Goal: Information Seeking & Learning: Learn about a topic

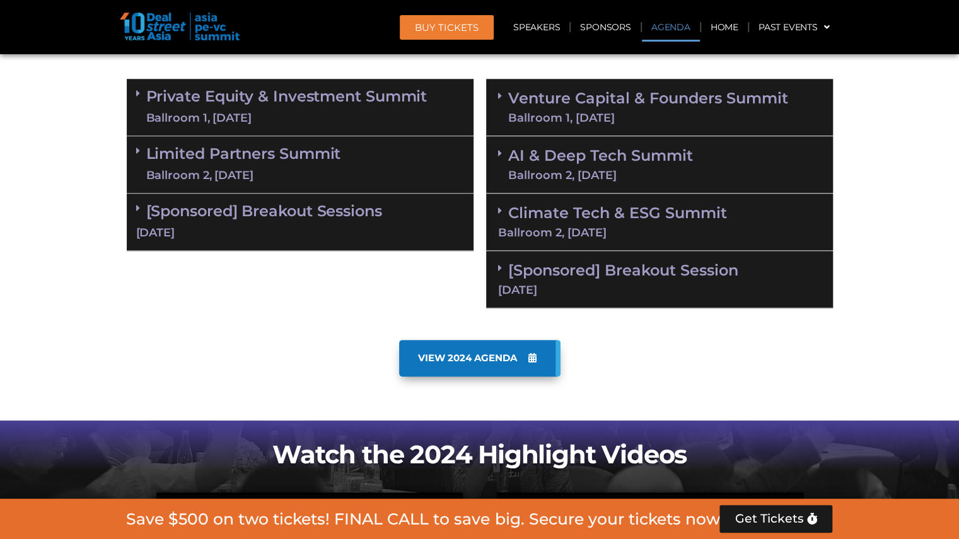
scroll to position [732, 0]
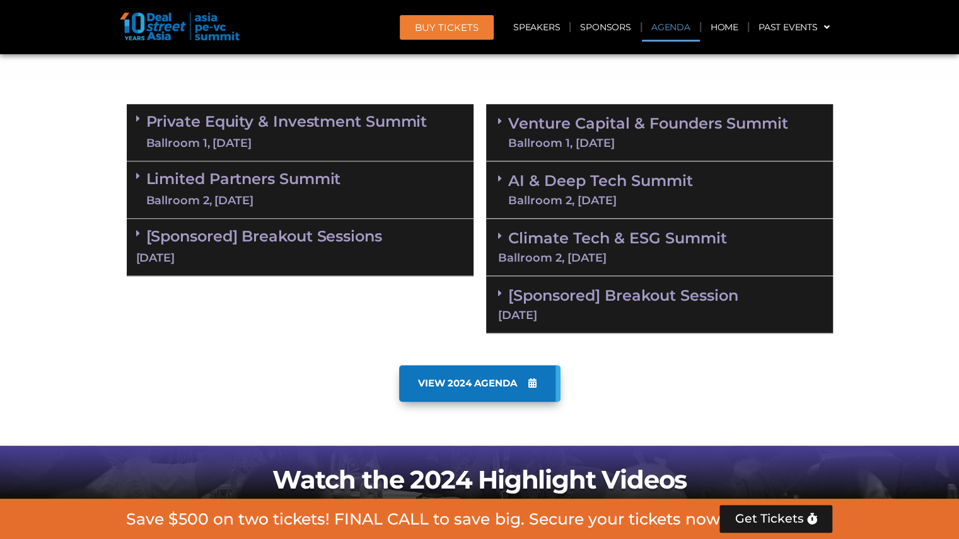
click at [278, 114] on link "Private Equity & Investment Summit Ballroom 1, [DATE]" at bounding box center [286, 133] width 281 height 38
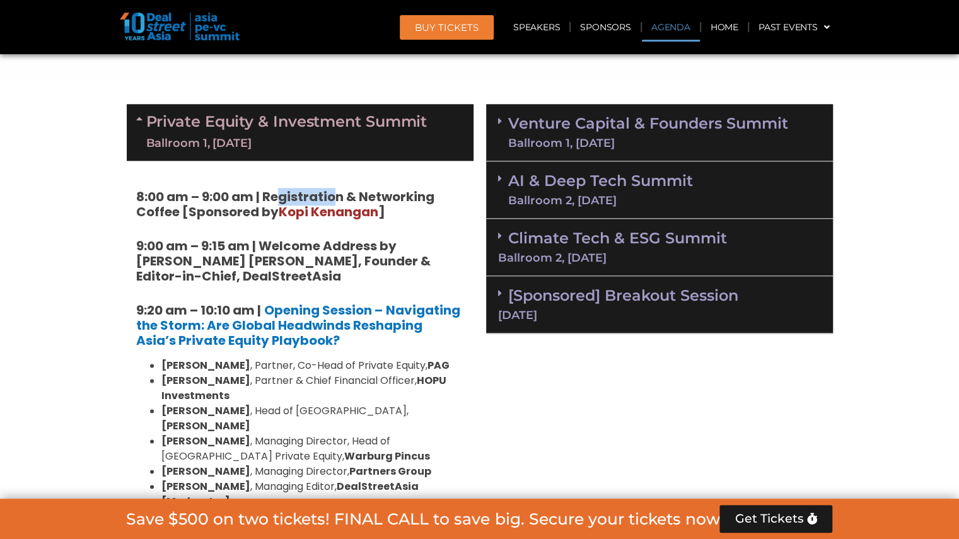
drag, startPoint x: 281, startPoint y: 190, endPoint x: 330, endPoint y: 192, distance: 49.2
click at [330, 192] on strong "8:00 am – 9:00 am | Registration & Networking Coffee [Sponsored by Kopi Kenanga…" at bounding box center [285, 204] width 298 height 33
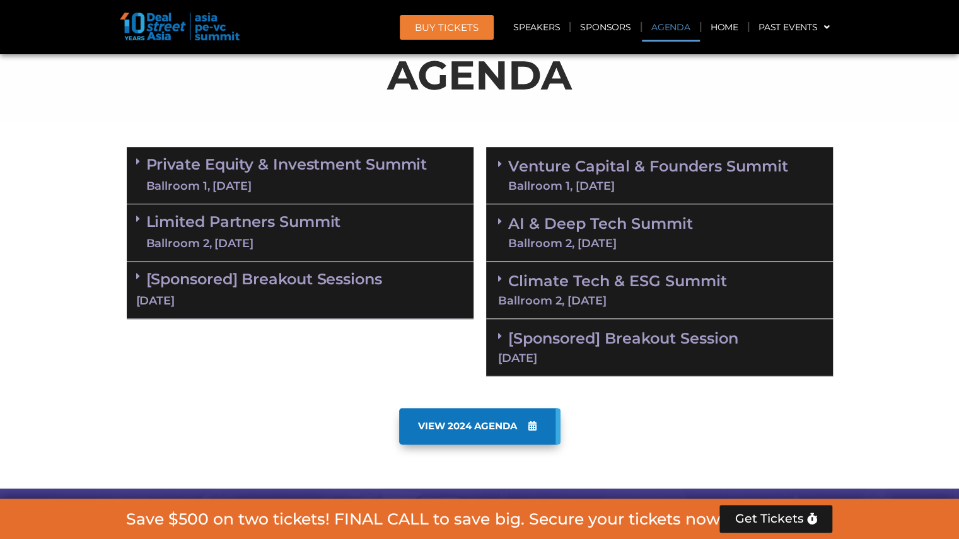
scroll to position [782, 0]
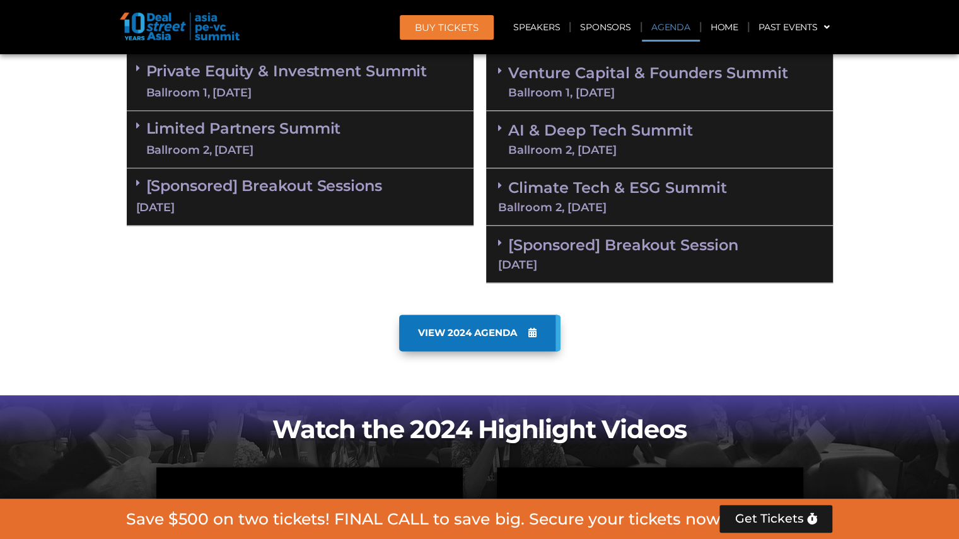
click at [349, 70] on link "Private Equity & Investment Summit Ballroom 1, [DATE]" at bounding box center [286, 82] width 281 height 38
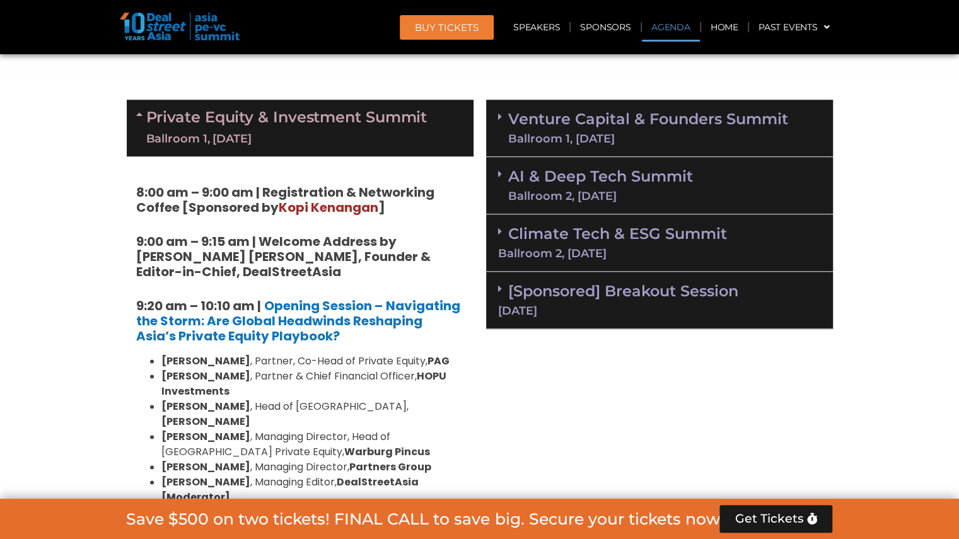
scroll to position [732, 0]
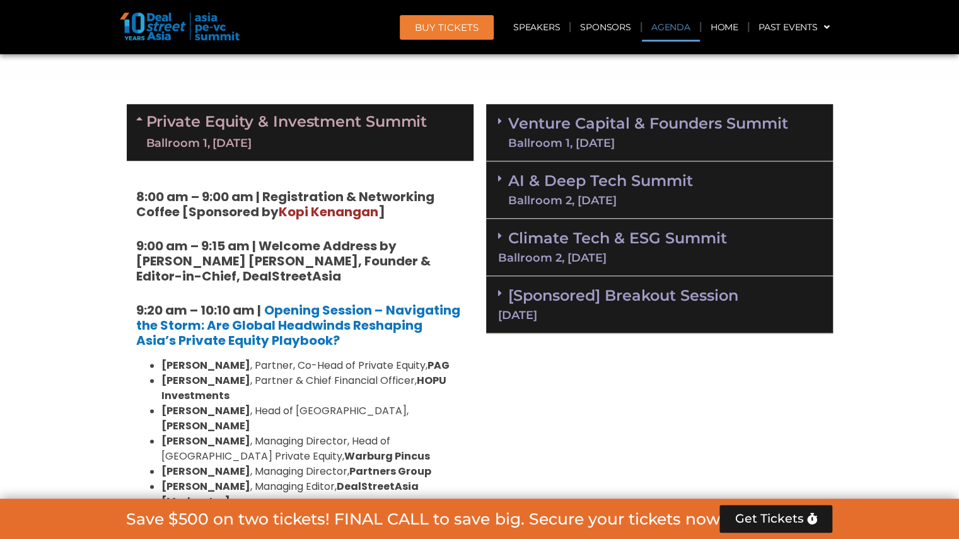
click at [652, 137] on div "Ballroom 1, [DATE]" at bounding box center [648, 142] width 280 height 11
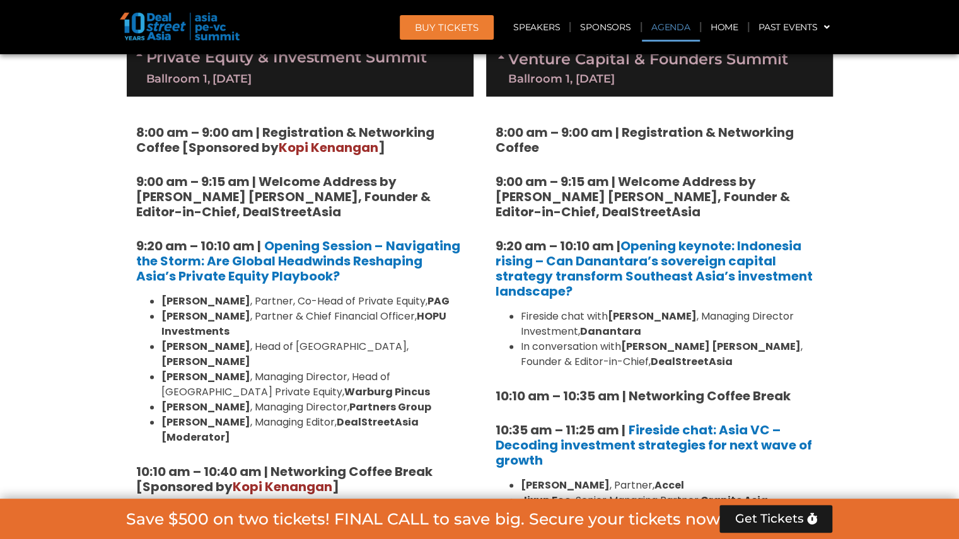
scroll to position [807, 0]
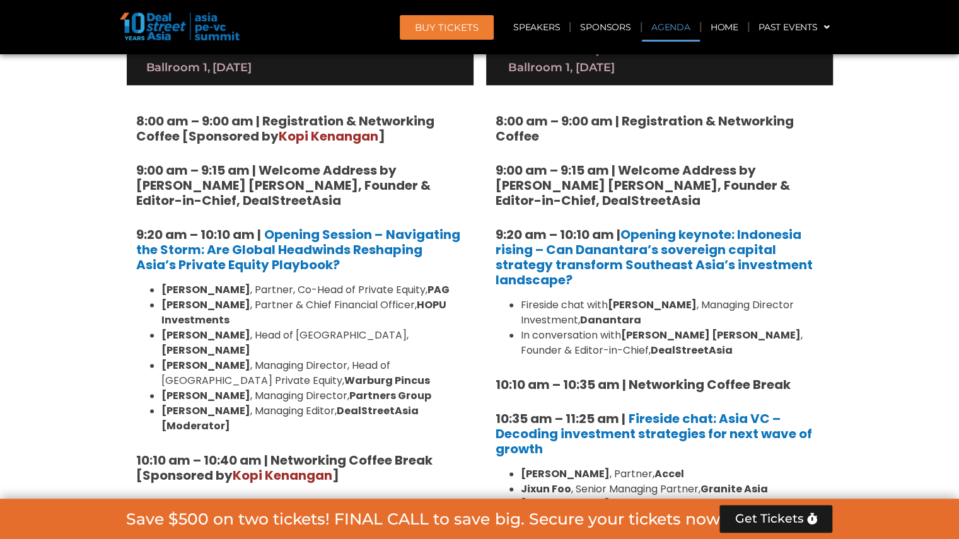
click at [151, 196] on strong "9:00 am – 9:15 am | Welcome Address by [PERSON_NAME] [PERSON_NAME], Founder & E…" at bounding box center [283, 185] width 295 height 48
click at [283, 71] on div "Ballroom 1, [DATE]" at bounding box center [286, 68] width 281 height 16
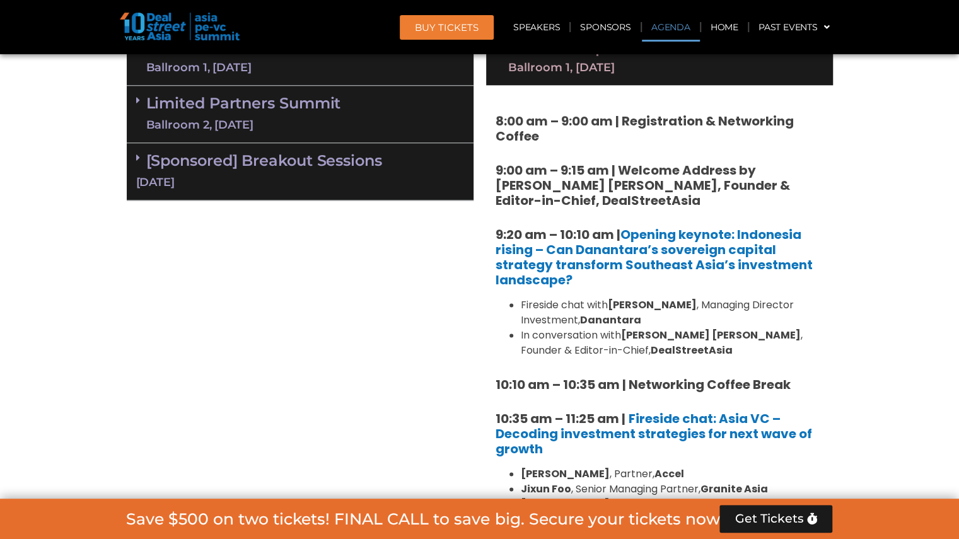
click at [270, 106] on link "Limited Partners [GEOGRAPHIC_DATA] 2, [DATE]" at bounding box center [243, 114] width 195 height 38
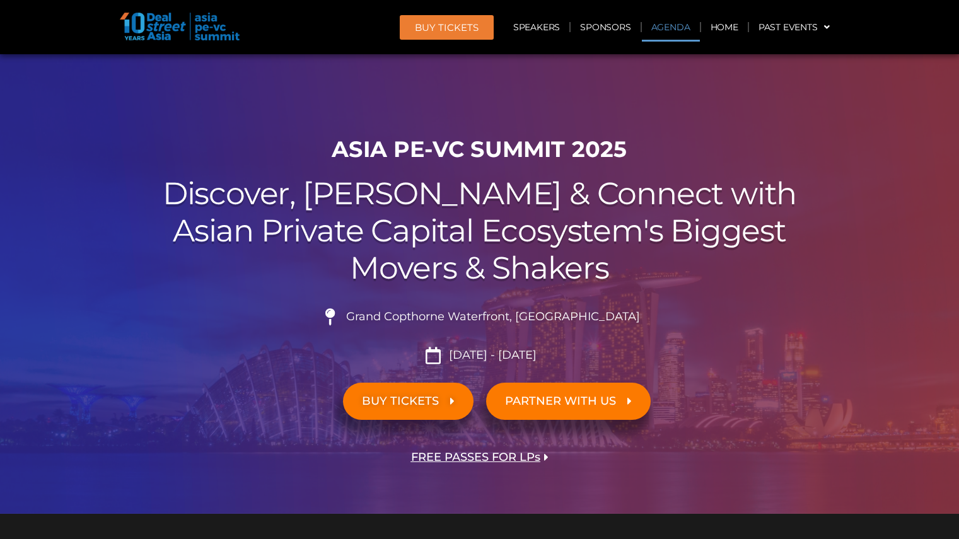
scroll to position [706, 0]
